Goal: Task Accomplishment & Management: Manage account settings

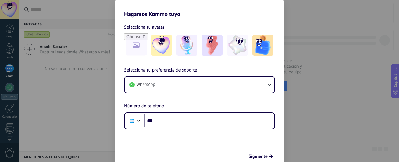
click at [344, 127] on div "Hagamos Kommo tuyo Selecciona tu avatar Selecciona tu preferencia de soporte Wh…" at bounding box center [199, 81] width 399 height 162
click at [54, 111] on div "Hagamos Kommo tuyo Selecciona tu avatar Selecciona tu preferencia de soporte Wh…" at bounding box center [199, 81] width 399 height 162
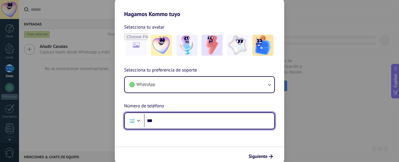
click at [171, 123] on input "***" at bounding box center [209, 120] width 130 height 13
type input "**********"
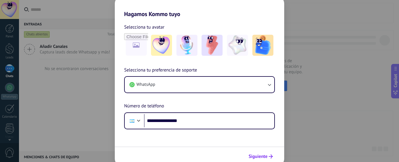
click at [269, 154] on button "Siguiente" at bounding box center [261, 157] width 30 height 10
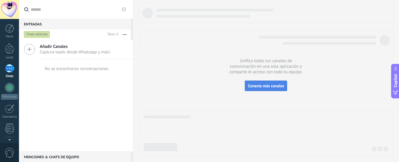
click at [257, 86] on span "Conecta más canales" at bounding box center [266, 85] width 36 height 5
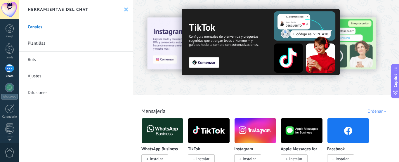
click at [350, 130] on img at bounding box center [349, 131] width 42 height 28
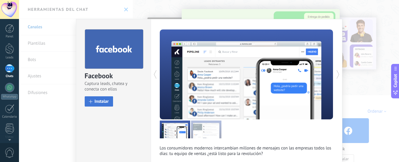
click at [101, 102] on span "Instalar" at bounding box center [102, 101] width 14 height 4
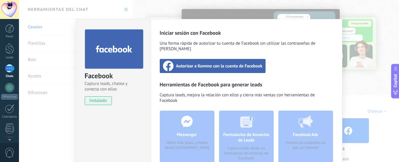
click at [237, 63] on span "Autorizar a Kommo con la cuenta de Facebook" at bounding box center [219, 66] width 87 height 6
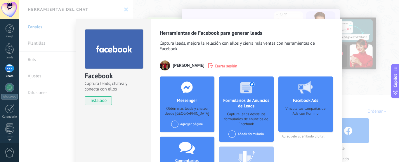
scroll to position [29, 0]
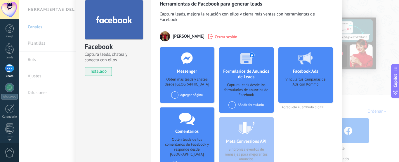
click at [173, 96] on span at bounding box center [174, 94] width 7 height 7
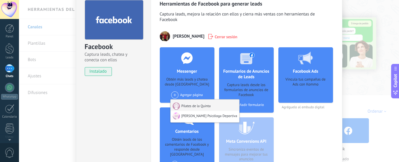
click at [209, 106] on div "Pilates de la Quinta" at bounding box center [205, 105] width 69 height 11
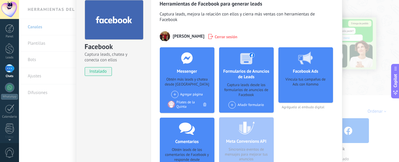
click at [174, 94] on span at bounding box center [174, 94] width 7 height 7
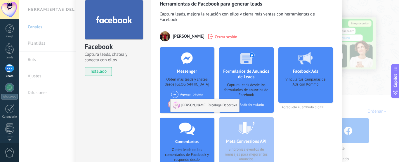
click at [187, 104] on div "[PERSON_NAME] Psicóloga Deportiva" at bounding box center [205, 105] width 69 height 13
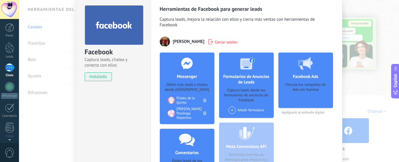
scroll to position [0, 0]
click at [365, 82] on div "Facebook Captura leads, chatea y conecta con ellos instalado Desinstalar Herram…" at bounding box center [209, 81] width 380 height 162
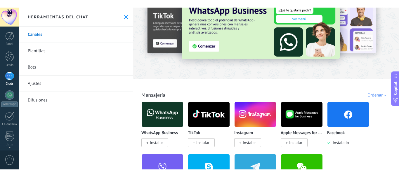
scroll to position [29, 0]
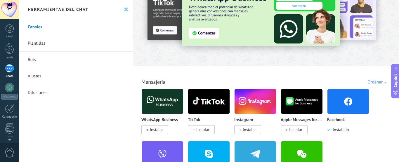
click at [252, 103] on img at bounding box center [256, 101] width 42 height 28
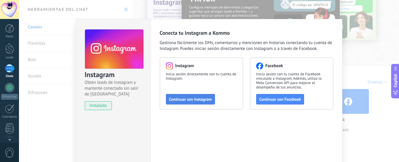
click at [198, 99] on span "Continuar con Instagram" at bounding box center [190, 99] width 43 height 4
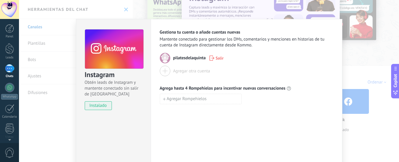
click at [163, 72] on div at bounding box center [165, 71] width 11 height 11
click at [162, 70] on div at bounding box center [165, 71] width 11 height 11
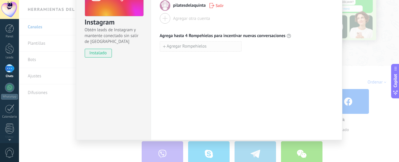
scroll to position [0, 0]
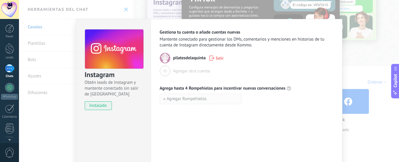
click at [167, 99] on span "Agregar Rompehielos" at bounding box center [187, 99] width 40 height 4
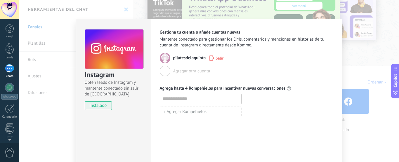
click at [240, 131] on div "Gestiona tu cuenta o añade cuentas nuevas Mantente conectado para gestionar los…" at bounding box center [247, 106] width 192 height 174
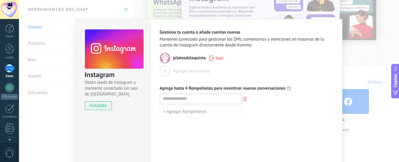
click at [360, 55] on div "Instagram Obtén leads de Instagram y mantente conectado sin salir de Kommo inst…" at bounding box center [209, 81] width 380 height 162
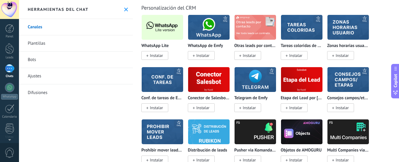
scroll to position [1461, 0]
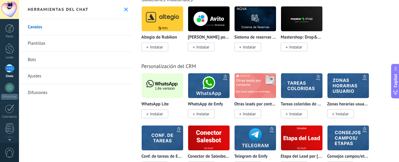
click at [160, 89] on img at bounding box center [163, 86] width 42 height 28
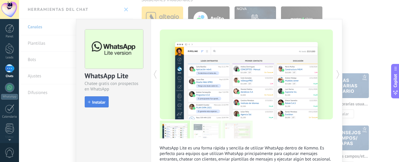
click at [95, 100] on span "Instalar" at bounding box center [98, 102] width 13 height 4
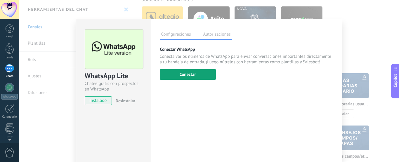
click at [202, 78] on button "Conectar" at bounding box center [188, 74] width 56 height 11
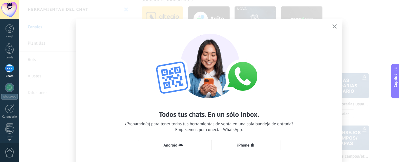
scroll to position [29, 0]
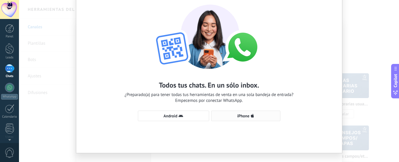
click at [246, 114] on span "iPhone" at bounding box center [243, 116] width 12 height 4
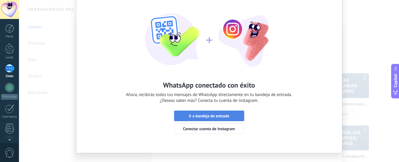
click at [213, 115] on span "Ir a bandeja de entrada" at bounding box center [209, 116] width 40 height 4
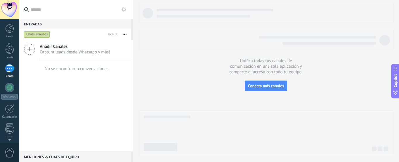
drag, startPoint x: 7, startPoint y: 51, endPoint x: 47, endPoint y: 65, distance: 42.2
click at [7, 51] on div at bounding box center [9, 48] width 9 height 11
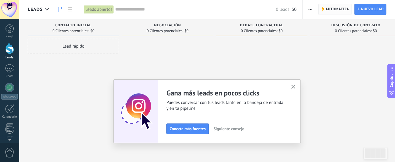
click at [335, 9] on span "Automatiza" at bounding box center [337, 9] width 24 height 11
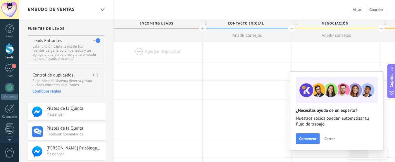
click at [358, 9] on span "Atrás" at bounding box center [356, 9] width 9 height 5
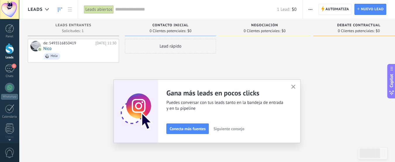
click at [295, 86] on icon "button" at bounding box center [293, 87] width 4 height 4
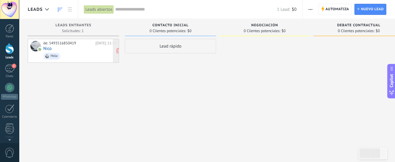
click at [77, 55] on span "Hola" at bounding box center [79, 56] width 73 height 9
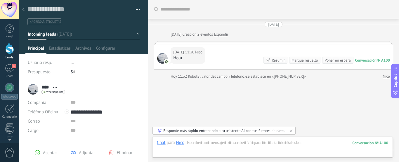
scroll to position [19, 0]
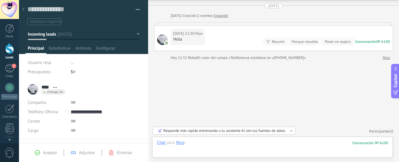
click at [203, 141] on div at bounding box center [272, 149] width 231 height 18
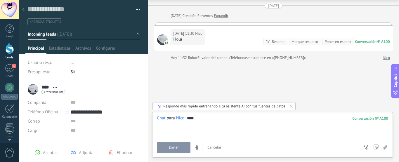
click at [177, 148] on span "Enviar" at bounding box center [174, 148] width 10 height 4
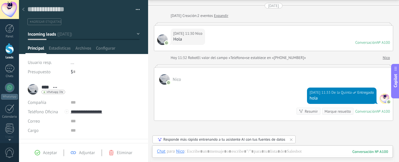
scroll to position [15, 0]
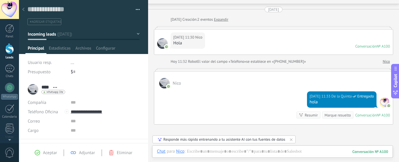
drag, startPoint x: 44, startPoint y: 153, endPoint x: 48, endPoint y: 161, distance: 8.2
click at [44, 154] on span "Aceptar" at bounding box center [50, 153] width 14 height 6
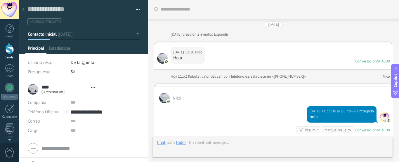
type textarea "**********"
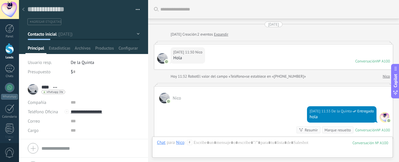
scroll to position [96, 0]
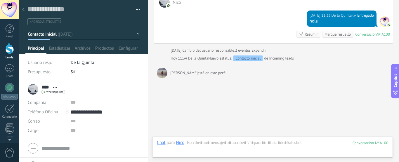
type input "**********"
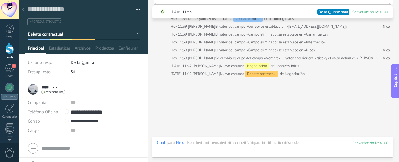
scroll to position [151, 0]
